Goal: Check status: Check status

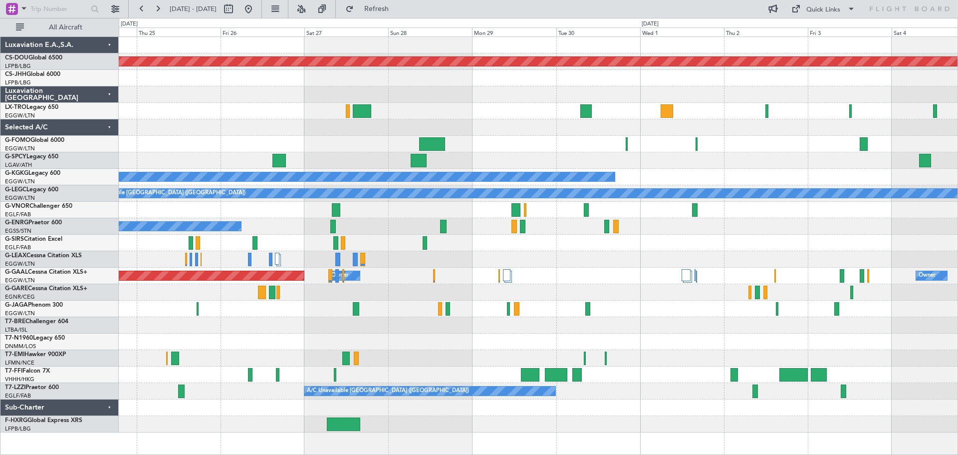
click at [325, 109] on div "Planned Maint London ([GEOGRAPHIC_DATA]) A/C Unavailable [GEOGRAPHIC_DATA] (Ata…" at bounding box center [538, 234] width 839 height 395
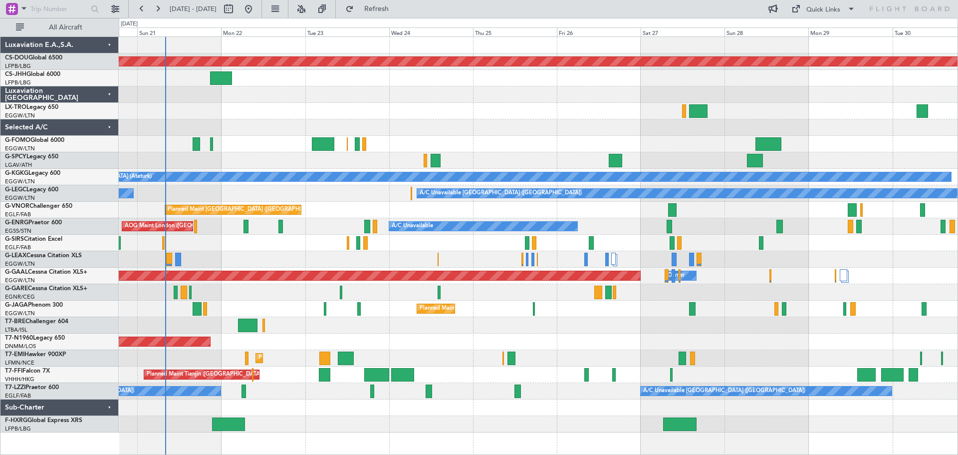
click at [702, 132] on div at bounding box center [538, 127] width 839 height 16
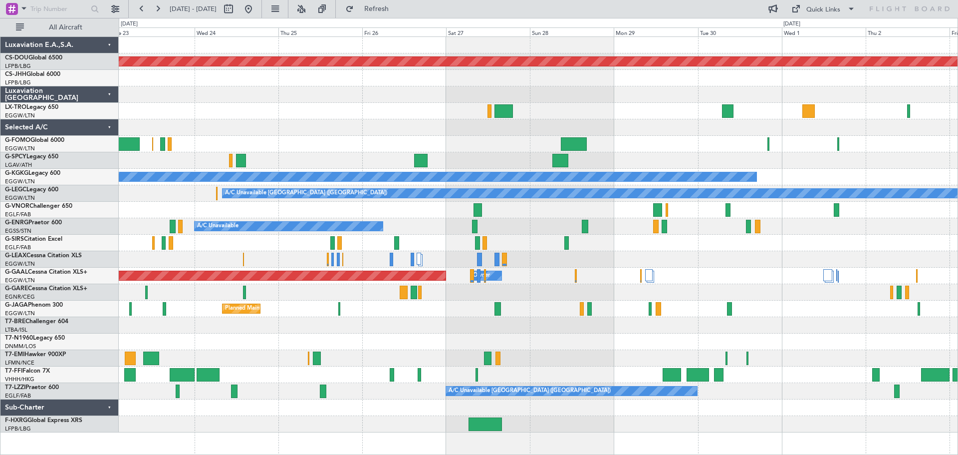
click at [616, 122] on div "Planned Maint London ([GEOGRAPHIC_DATA]) A/C Unavailable [GEOGRAPHIC_DATA] (Ata…" at bounding box center [538, 234] width 839 height 395
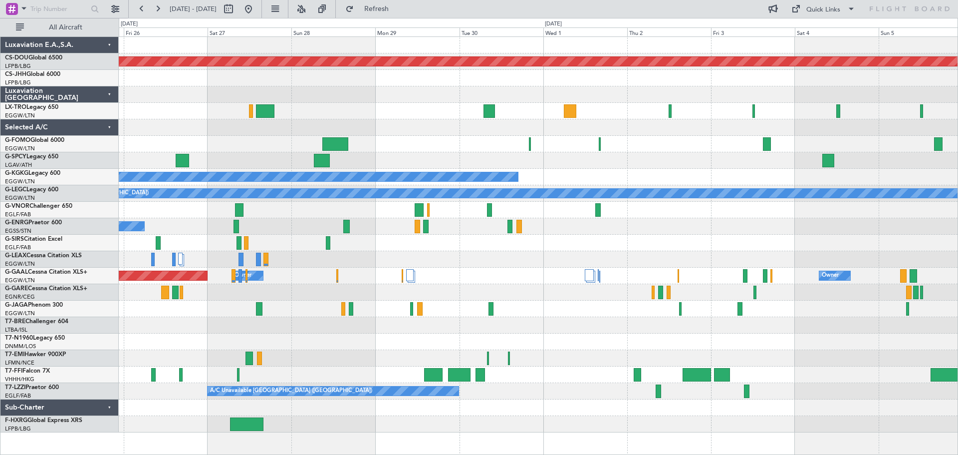
click at [617, 119] on div "A/C Unavailable" at bounding box center [538, 111] width 839 height 16
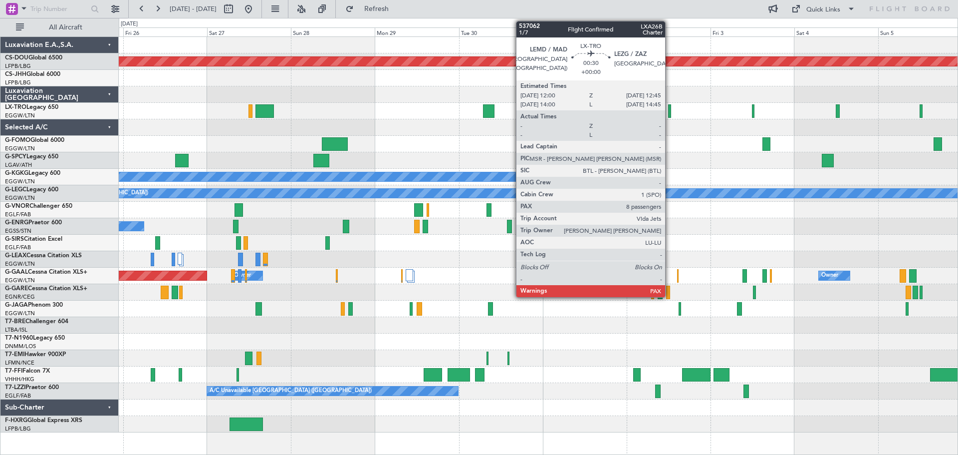
click at [670, 113] on div at bounding box center [669, 110] width 3 height 13
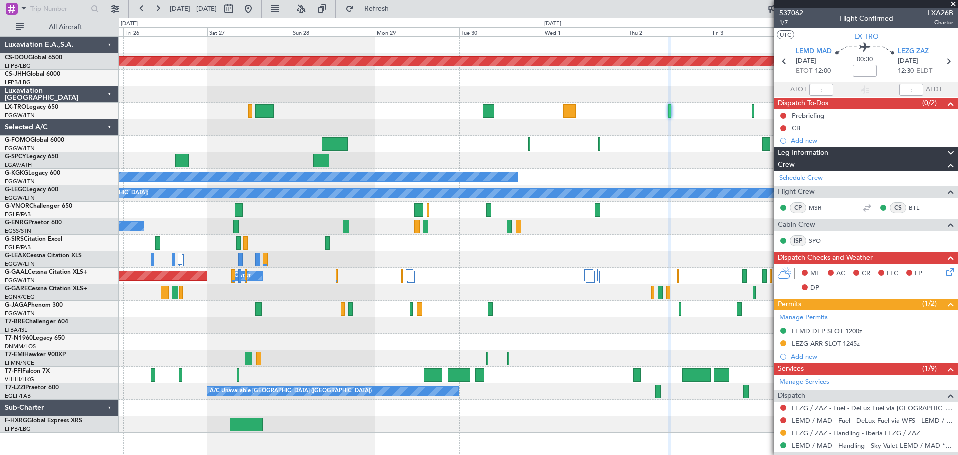
click at [953, 3] on span at bounding box center [953, 4] width 10 height 9
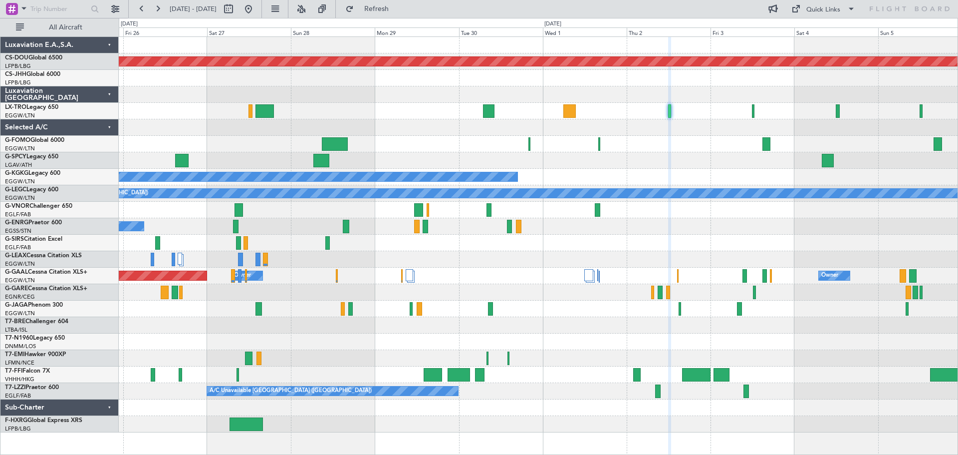
type input "0"
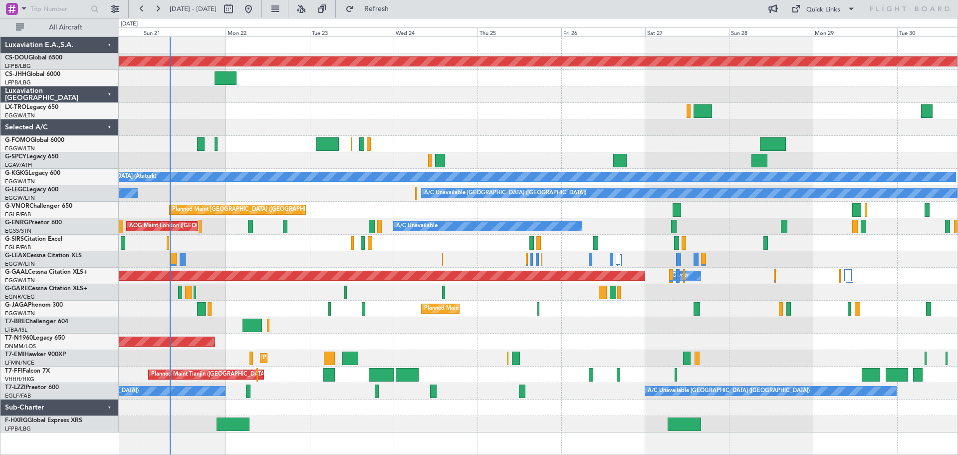
click at [799, 105] on div "Planned Maint London ([GEOGRAPHIC_DATA]) Planned Maint [GEOGRAPHIC_DATA] ([GEOG…" at bounding box center [538, 234] width 839 height 395
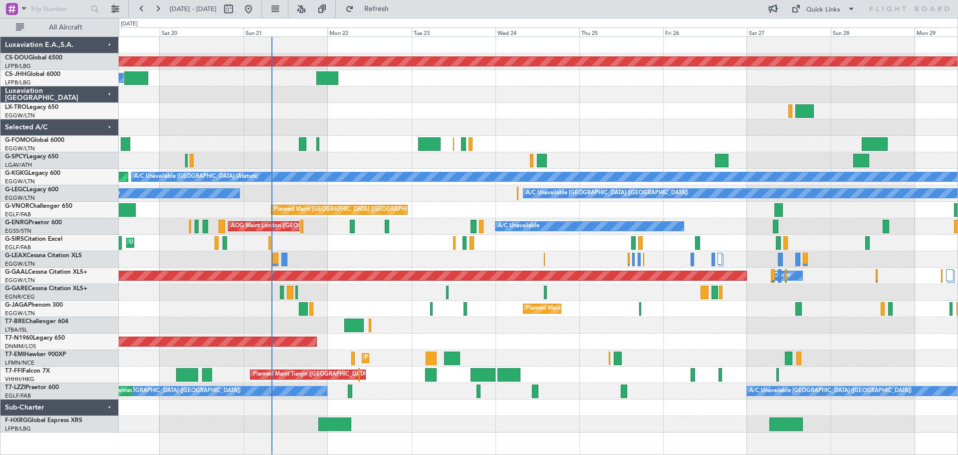
click at [326, 243] on div "Unplanned Maint [GEOGRAPHIC_DATA] ([GEOGRAPHIC_DATA])" at bounding box center [538, 243] width 839 height 16
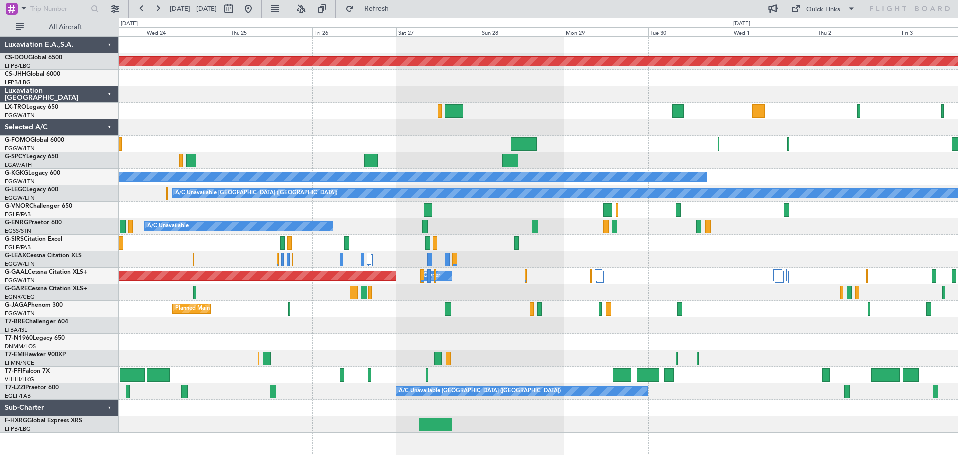
click at [286, 120] on div at bounding box center [538, 127] width 839 height 16
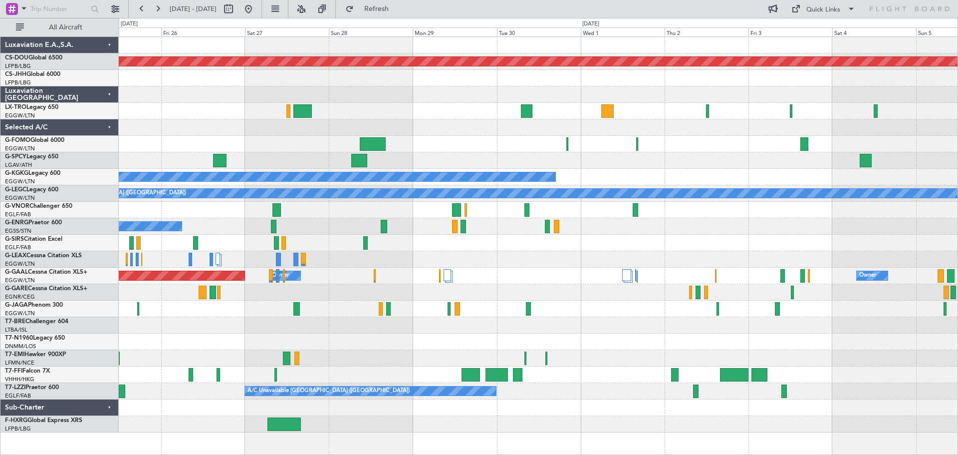
click at [678, 133] on div at bounding box center [538, 127] width 839 height 16
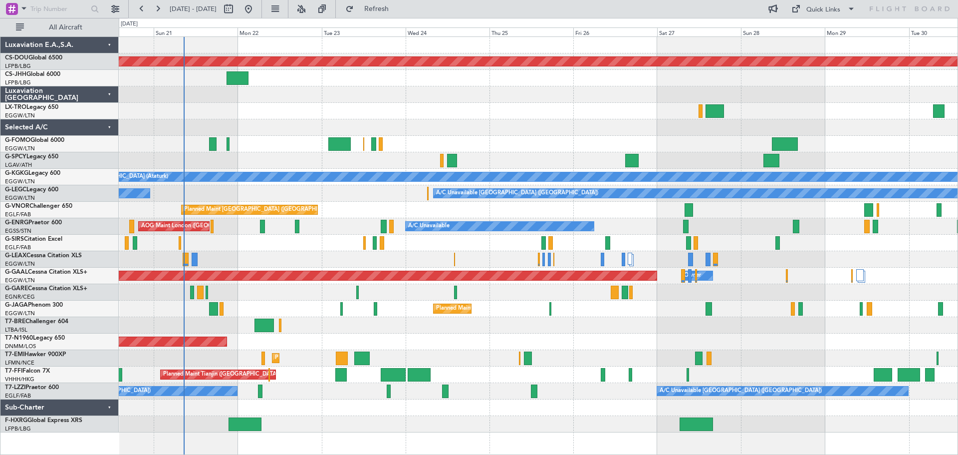
click at [815, 123] on div at bounding box center [538, 127] width 839 height 16
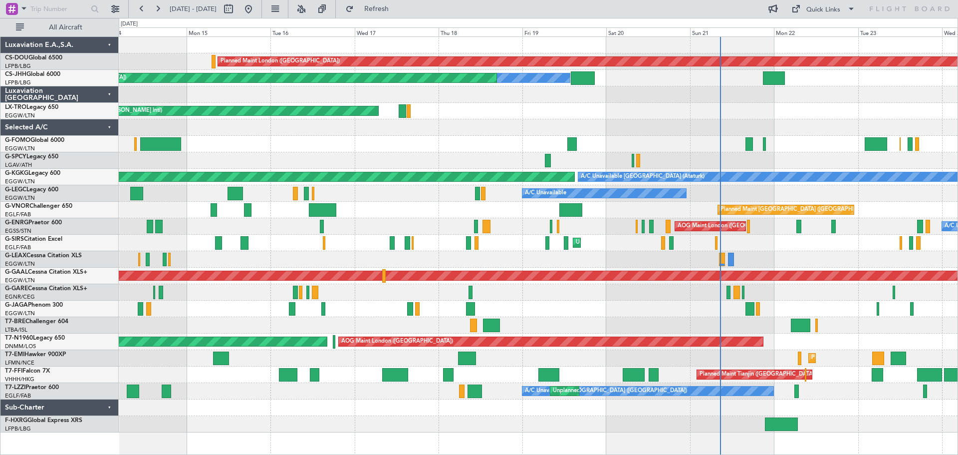
click at [816, 124] on div at bounding box center [538, 127] width 839 height 16
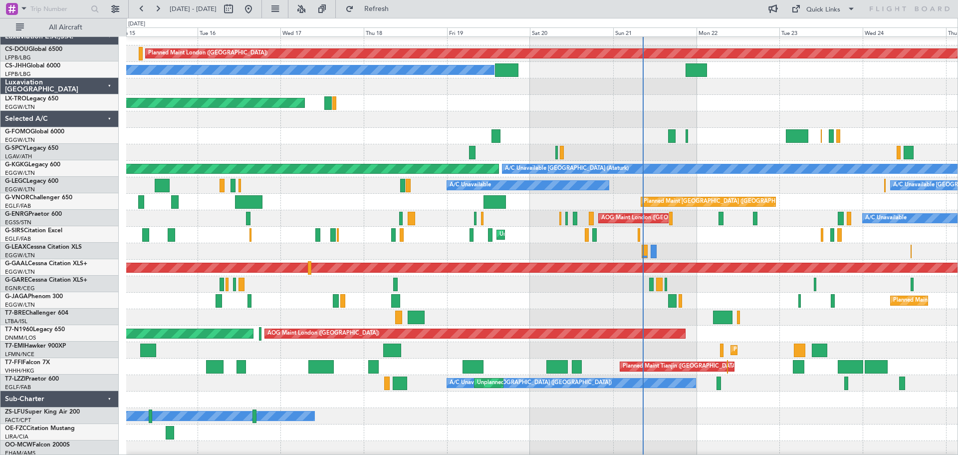
scroll to position [10, 0]
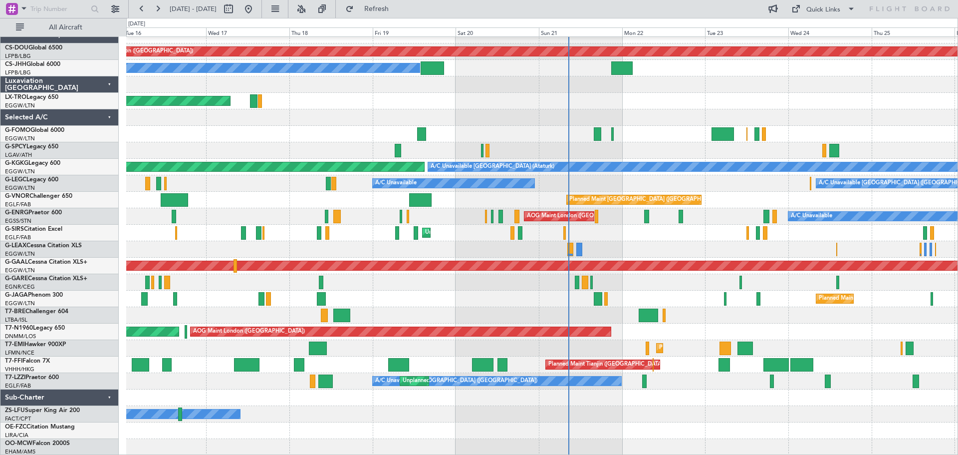
click at [290, 114] on div at bounding box center [541, 117] width 831 height 16
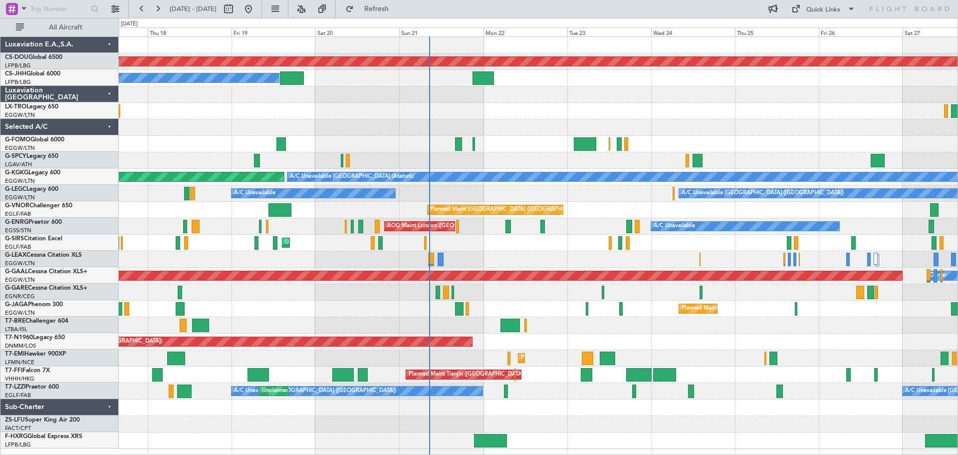
scroll to position [0, 0]
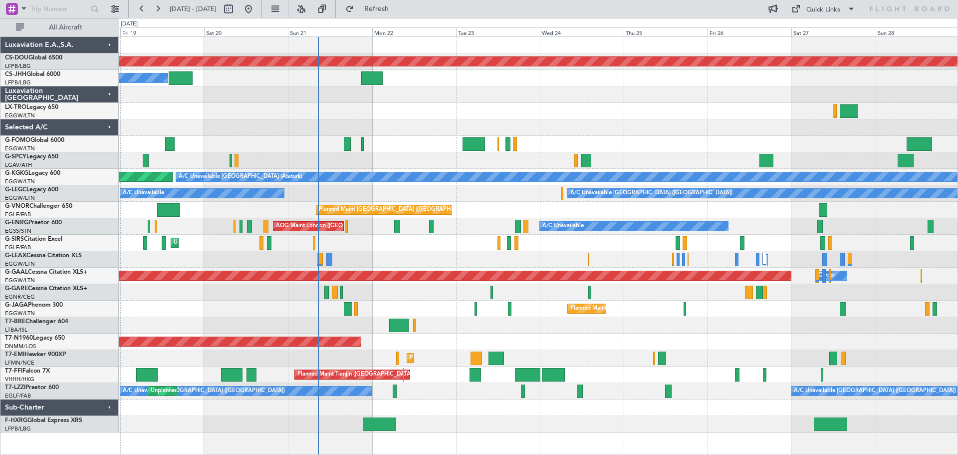
click at [495, 91] on div at bounding box center [538, 94] width 839 height 16
